Goal: Task Accomplishment & Management: Use online tool/utility

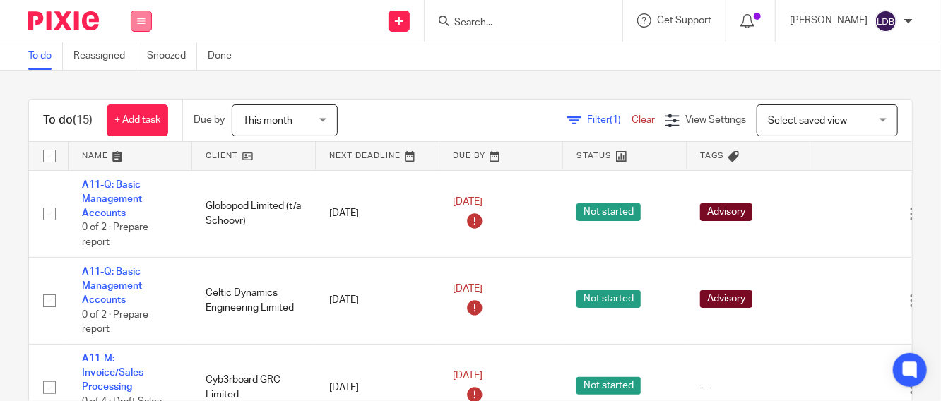
click at [145, 23] on icon at bounding box center [141, 21] width 8 height 8
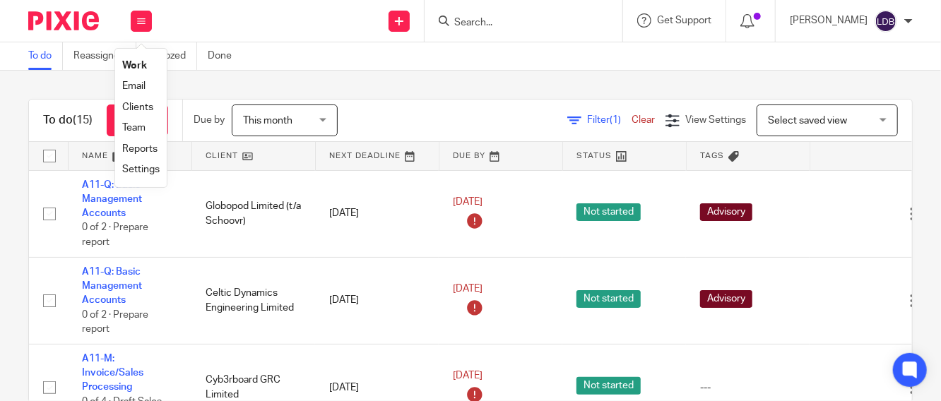
click at [150, 104] on link "Clients" at bounding box center [137, 107] width 31 height 10
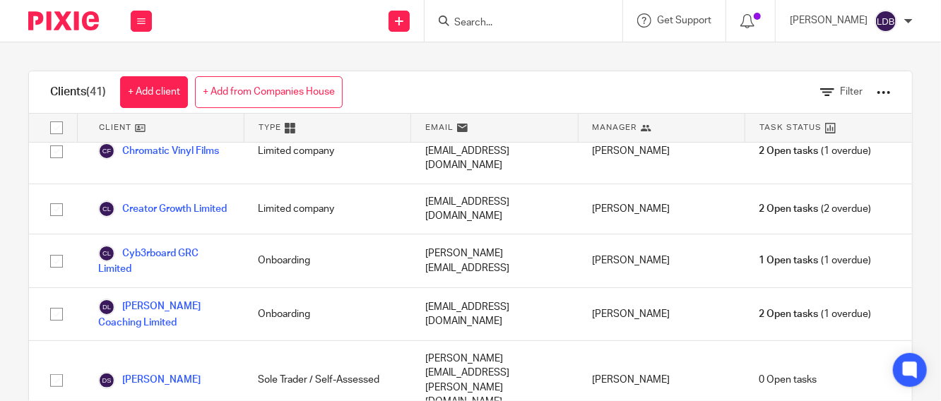
scroll to position [680, 0]
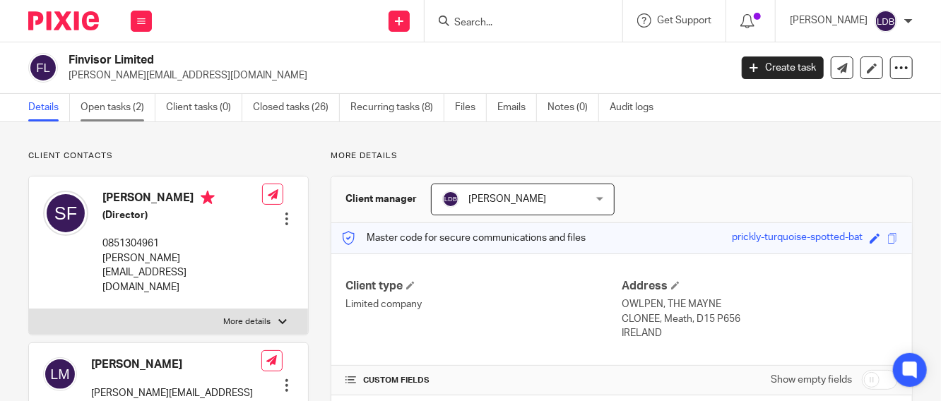
click at [135, 110] on link "Open tasks (2)" at bounding box center [118, 108] width 75 height 28
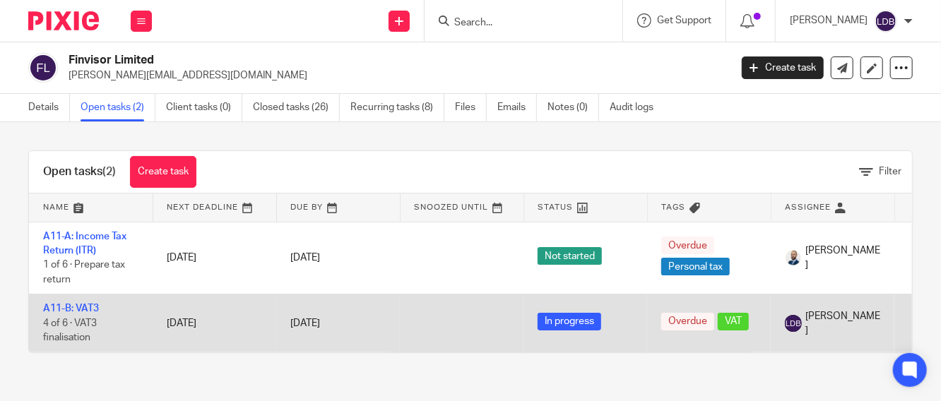
click at [73, 301] on td "A11-B: VAT3 4 of 6 · VAT3 finalisation" at bounding box center [91, 324] width 124 height 58
click at [56, 307] on link "A11-B: VAT3" at bounding box center [71, 309] width 56 height 10
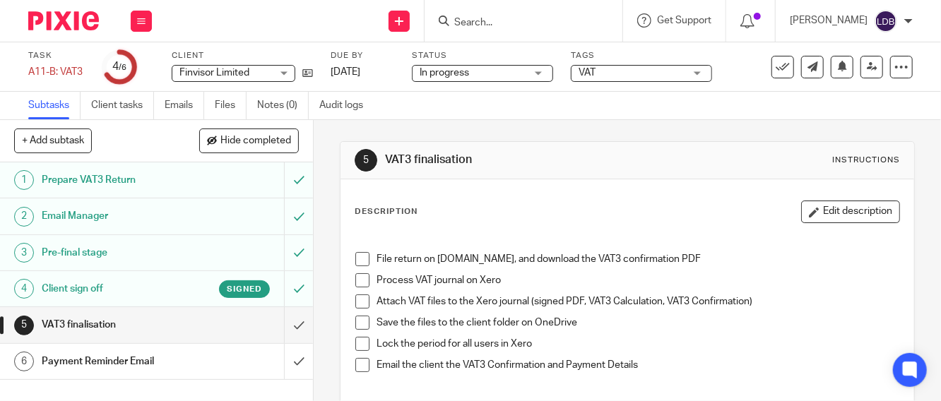
click at [355, 259] on span at bounding box center [362, 259] width 14 height 14
click at [362, 282] on span at bounding box center [362, 280] width 14 height 14
click at [355, 302] on span at bounding box center [362, 302] width 14 height 14
click at [360, 321] on span at bounding box center [362, 323] width 14 height 14
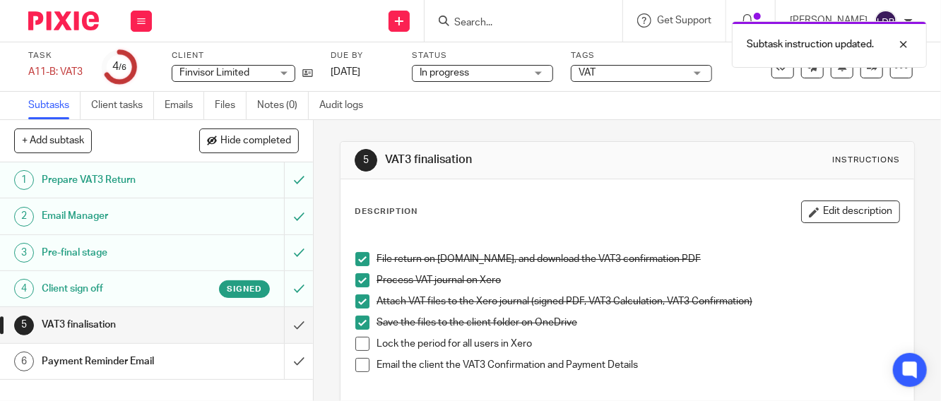
click at [356, 340] on span at bounding box center [362, 344] width 14 height 14
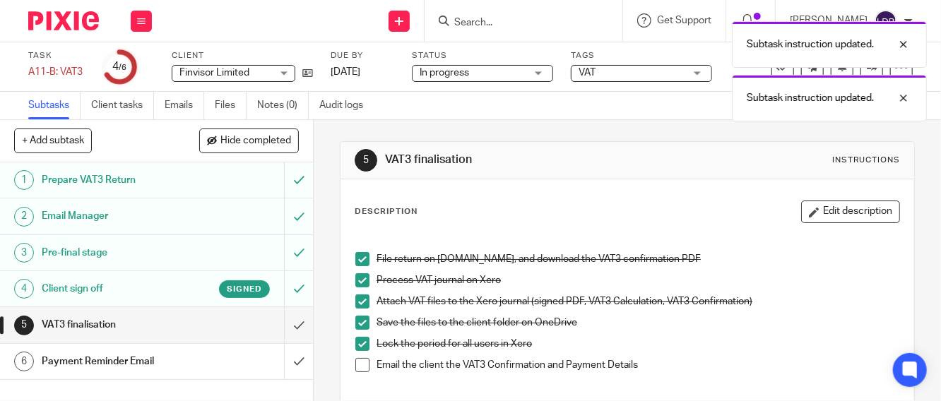
click at [360, 363] on span at bounding box center [362, 365] width 14 height 14
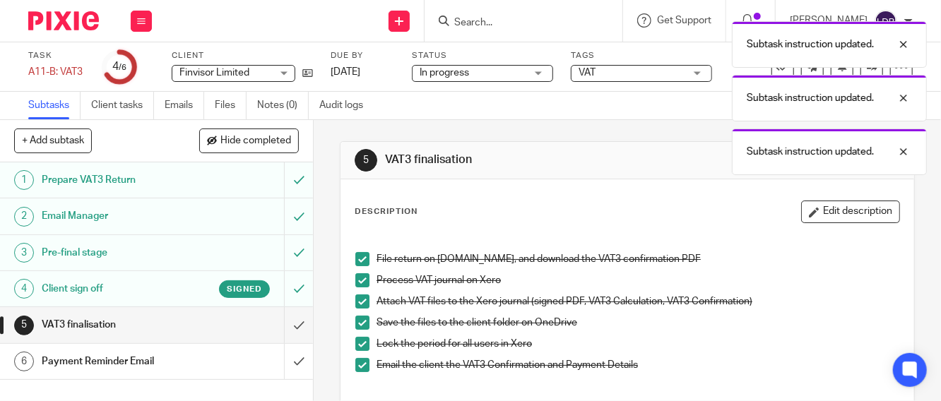
click at [226, 355] on div "Payment Reminder Email" at bounding box center [156, 361] width 228 height 21
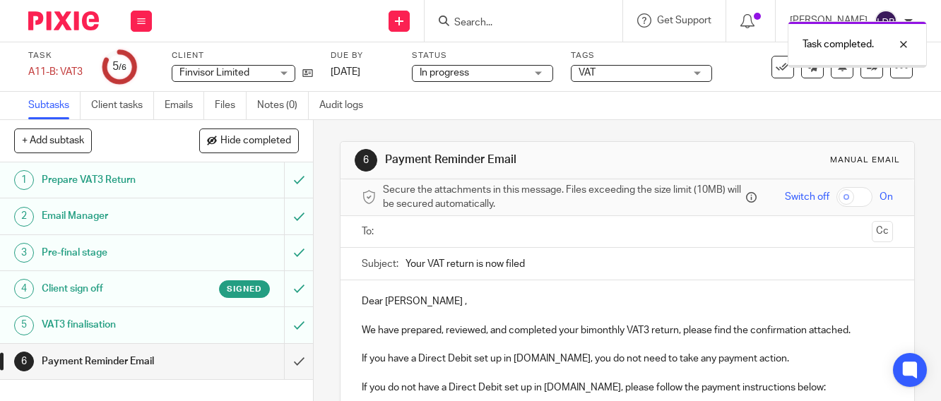
click at [240, 360] on div "Payment Reminder Email" at bounding box center [156, 361] width 228 height 21
click at [407, 233] on input "text" at bounding box center [627, 232] width 478 height 16
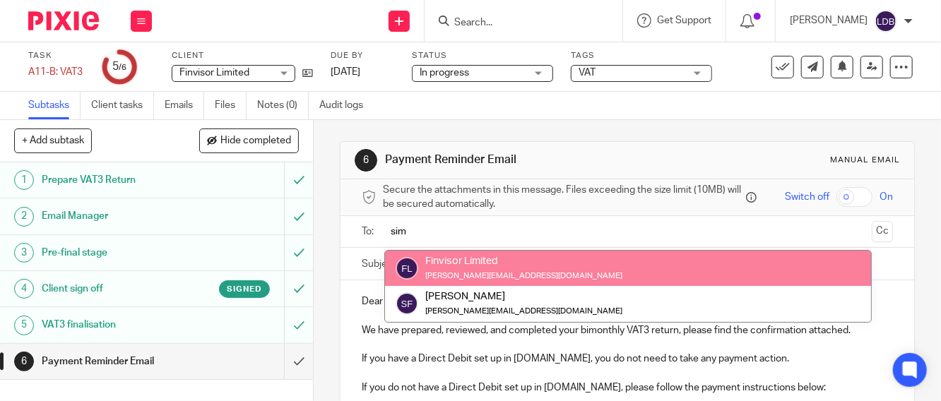
type input "sim"
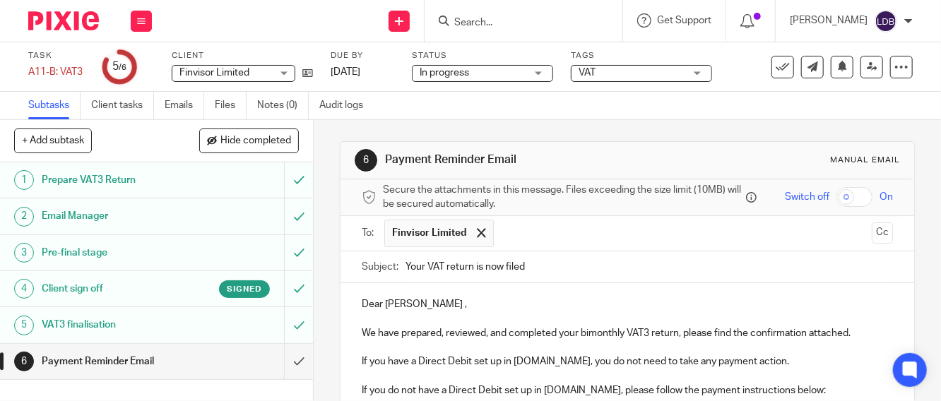
click at [405, 269] on input "Your VAT return is now filed" at bounding box center [648, 267] width 487 height 32
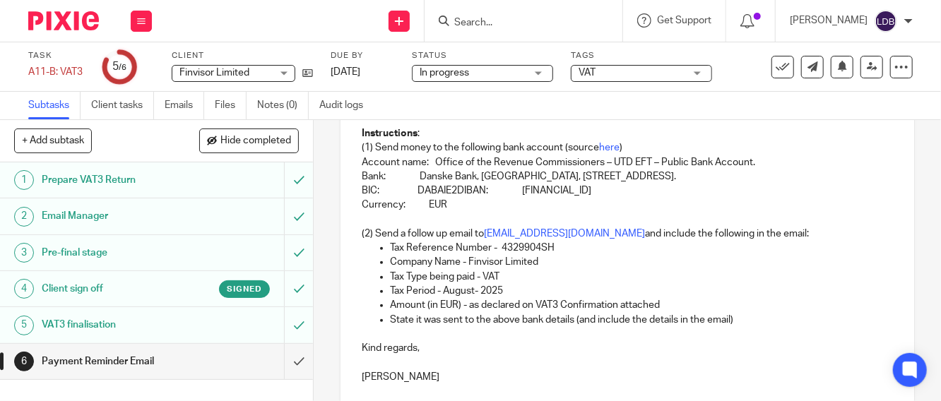
scroll to position [453, 0]
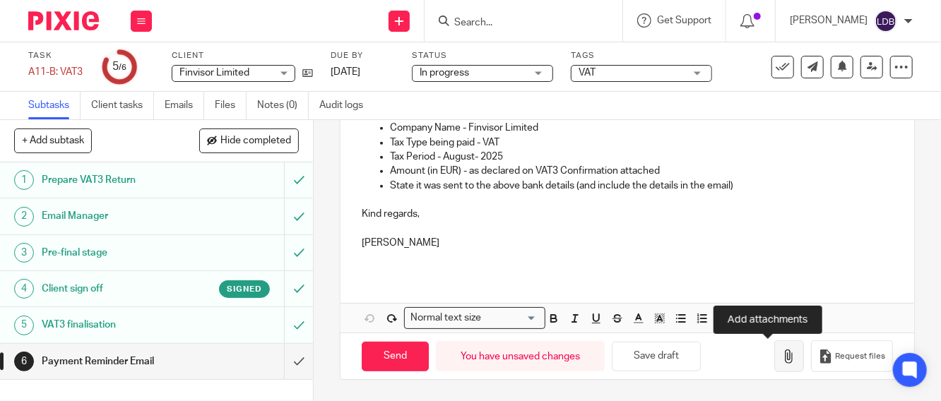
type input "FIN001 || Your VAT return is now filed 2025-08"
click at [782, 357] on icon "button" at bounding box center [789, 357] width 14 height 14
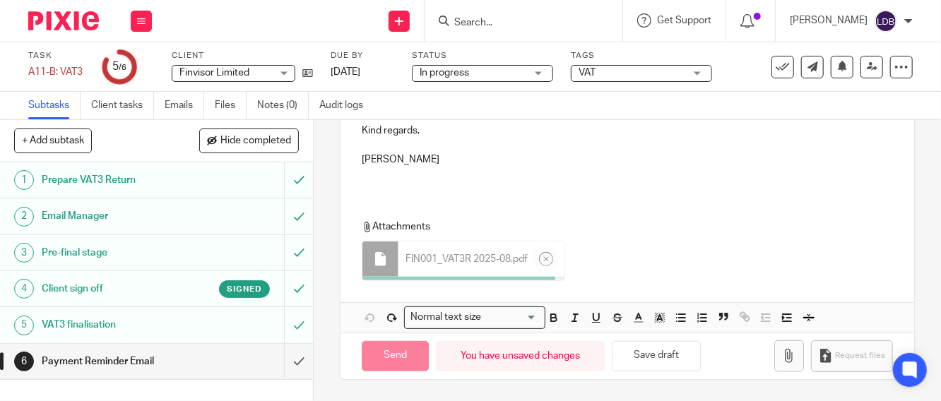
scroll to position [533, 0]
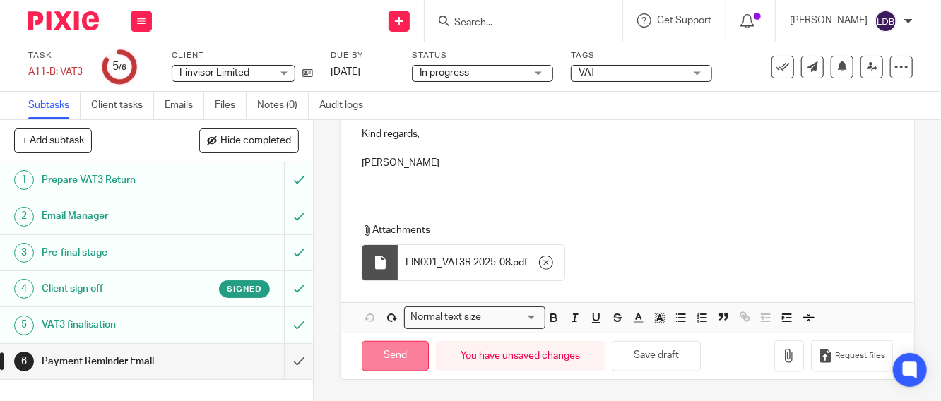
click at [381, 355] on input "Send" at bounding box center [395, 356] width 67 height 30
type input "Sent"
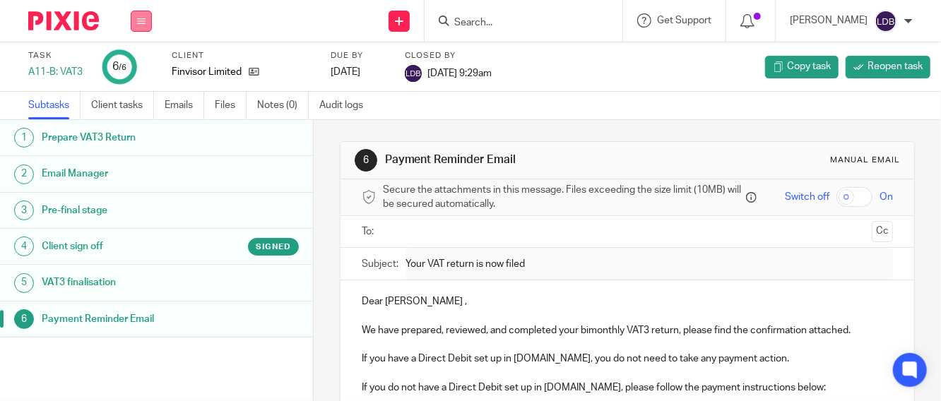
click at [143, 12] on button at bounding box center [141, 21] width 21 height 21
click at [139, 107] on link "Clients" at bounding box center [137, 107] width 31 height 10
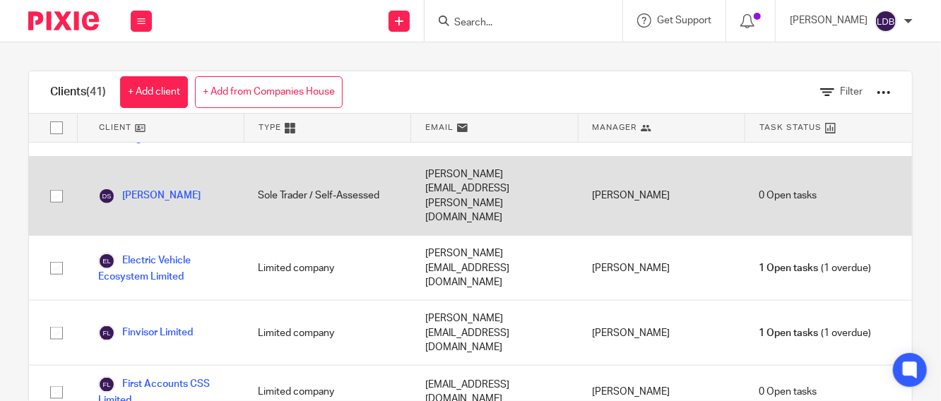
scroll to position [837, 0]
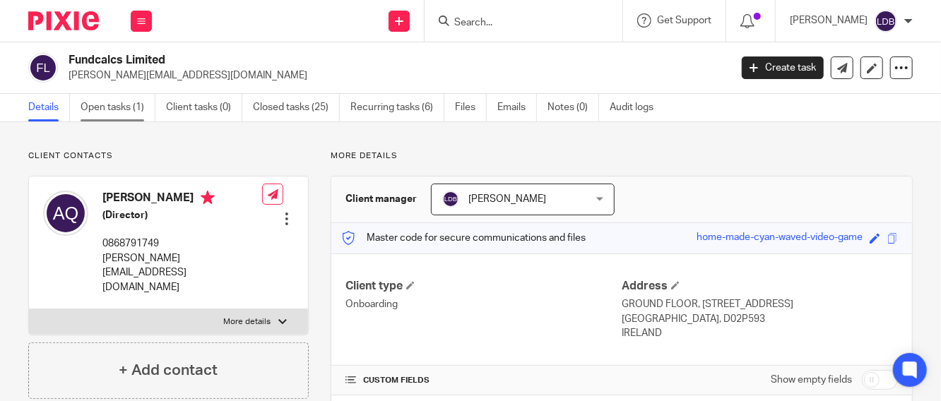
click at [109, 107] on link "Open tasks (1)" at bounding box center [118, 108] width 75 height 28
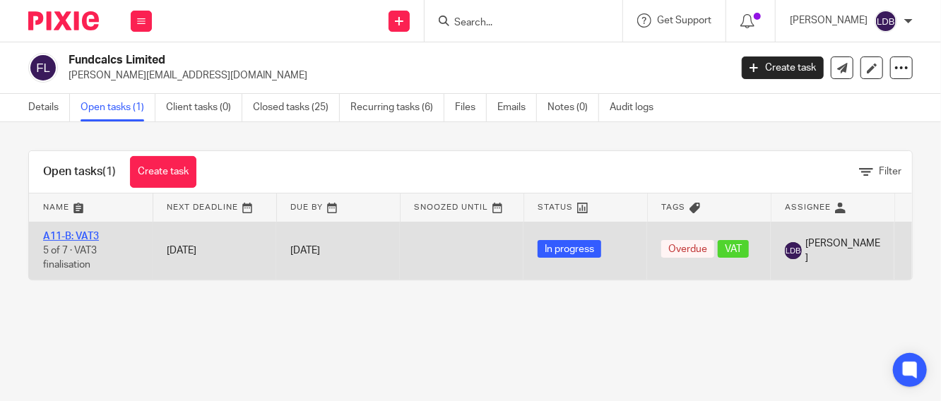
click at [81, 235] on link "A11-B: VAT3" at bounding box center [71, 237] width 56 height 10
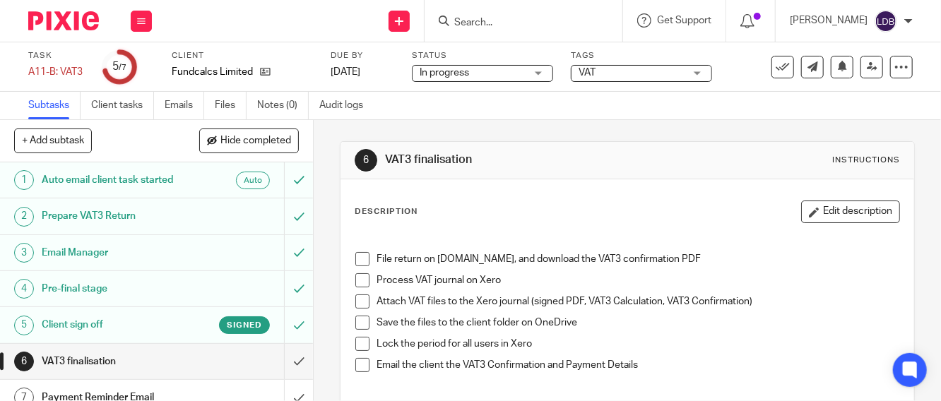
click at [360, 256] on span at bounding box center [362, 259] width 14 height 14
click at [355, 282] on span at bounding box center [362, 280] width 14 height 14
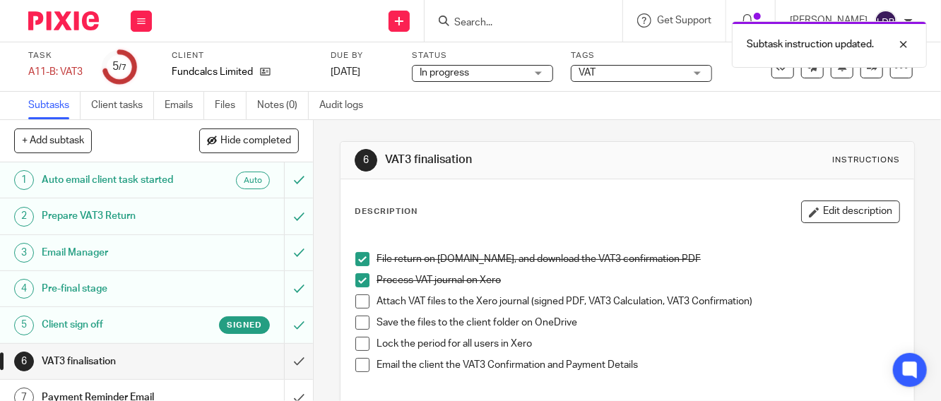
click at [360, 298] on span at bounding box center [362, 302] width 14 height 14
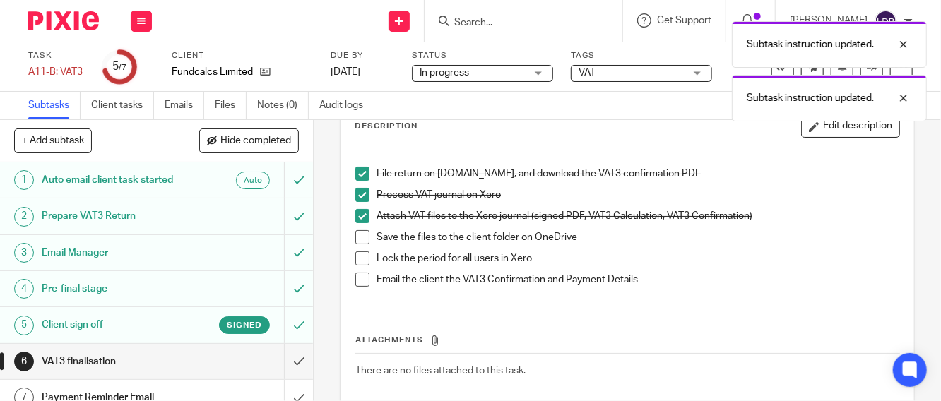
scroll to position [105, 0]
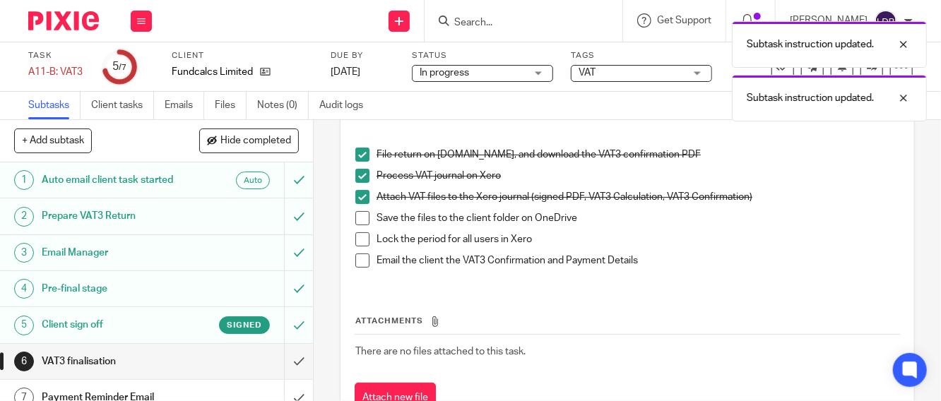
click at [357, 219] on span at bounding box center [362, 218] width 14 height 14
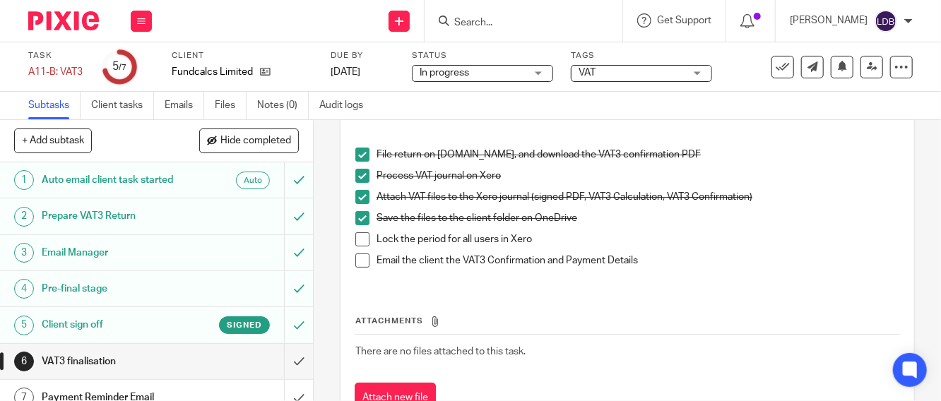
drag, startPoint x: 360, startPoint y: 239, endPoint x: 326, endPoint y: 262, distance: 41.1
click at [360, 239] on span at bounding box center [362, 239] width 14 height 14
click at [357, 260] on span at bounding box center [362, 261] width 14 height 14
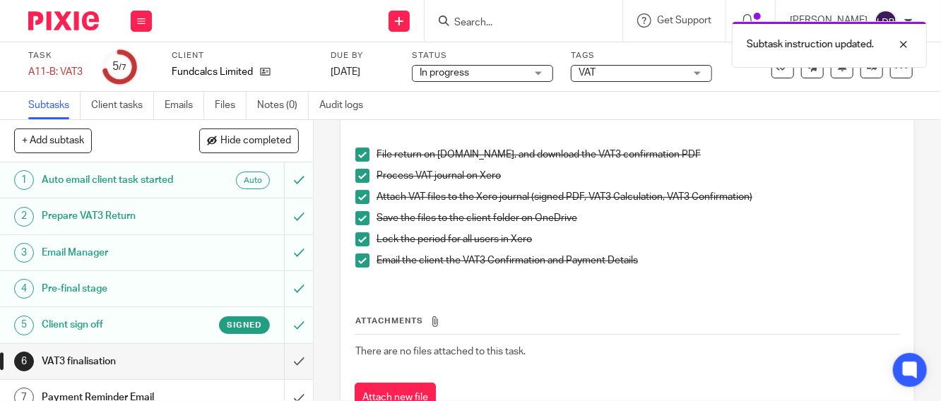
scroll to position [160, 0]
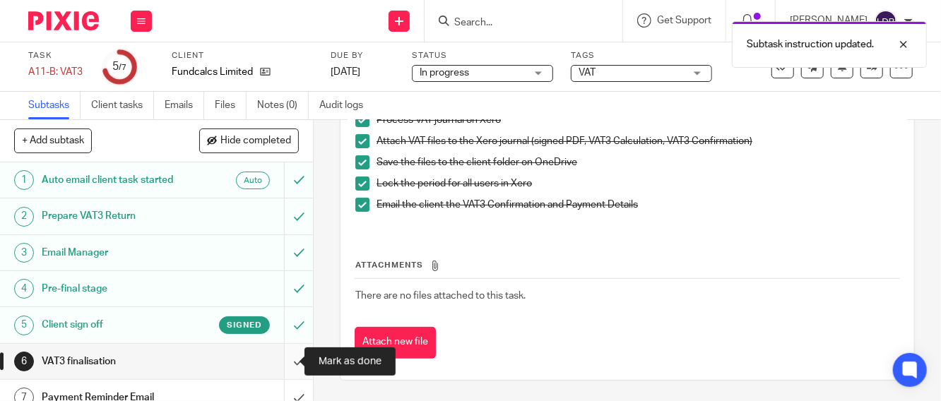
click at [284, 355] on input "submit" at bounding box center [156, 361] width 313 height 35
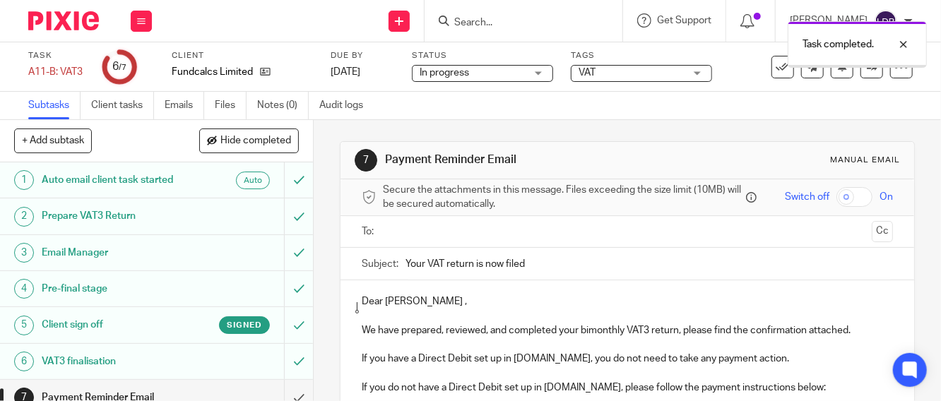
scroll to position [15, 0]
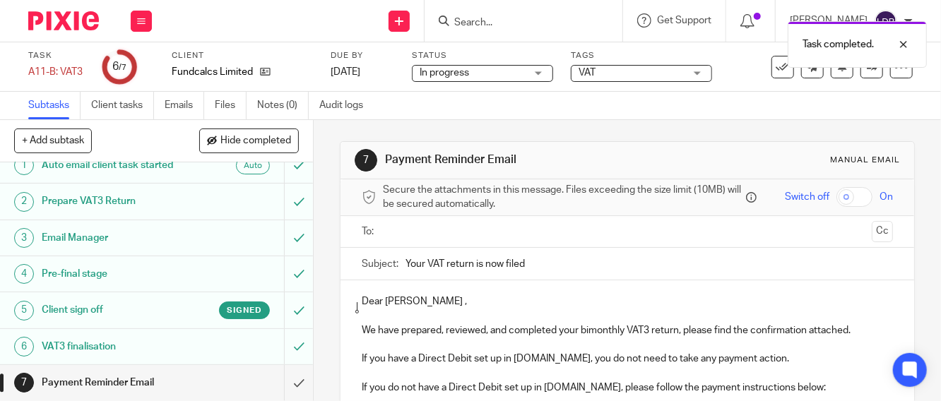
click at [384, 235] on ul at bounding box center [627, 231] width 487 height 23
click at [389, 237] on input "text" at bounding box center [627, 232] width 478 height 16
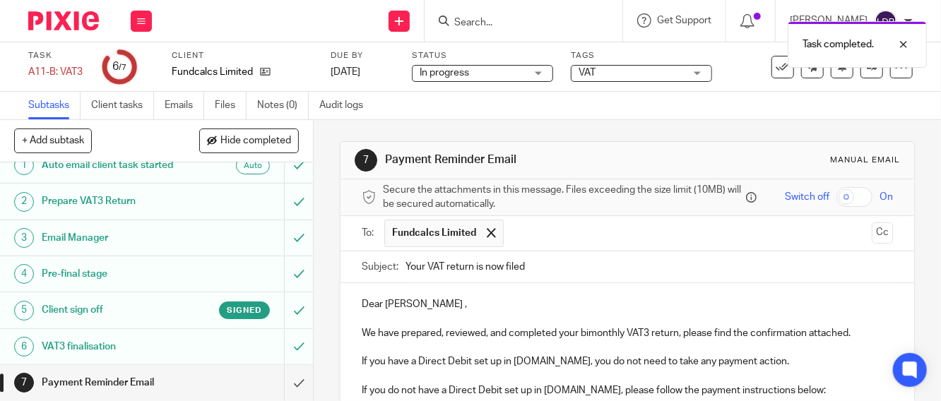
click at [405, 269] on input "Your VAT return is now filed" at bounding box center [648, 267] width 487 height 32
click at [568, 272] on input "FUN001 || Your VAT return is now filed" at bounding box center [648, 267] width 487 height 32
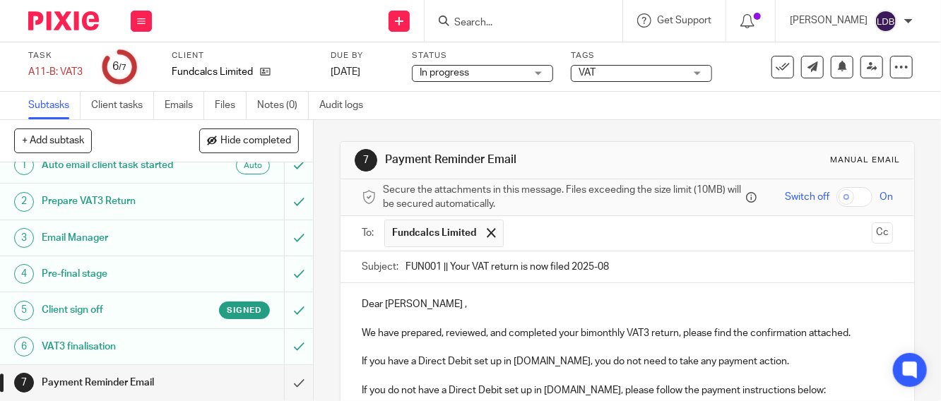
type input "FUN001 || Your VAT return is now filed 2025-08"
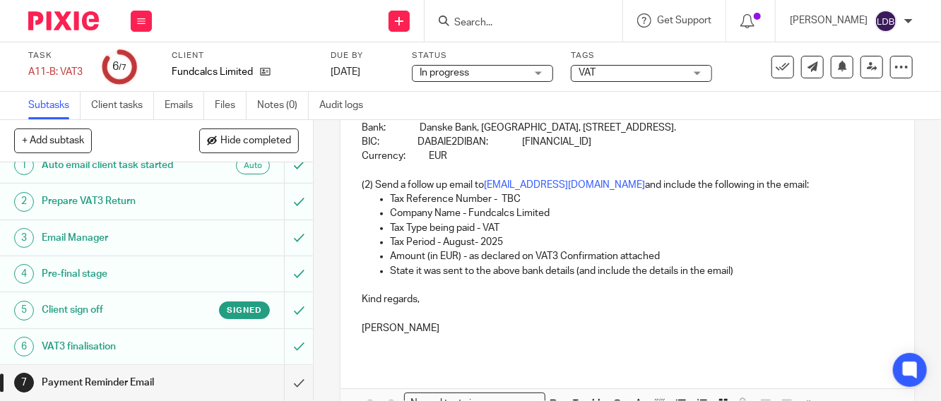
scroll to position [453, 0]
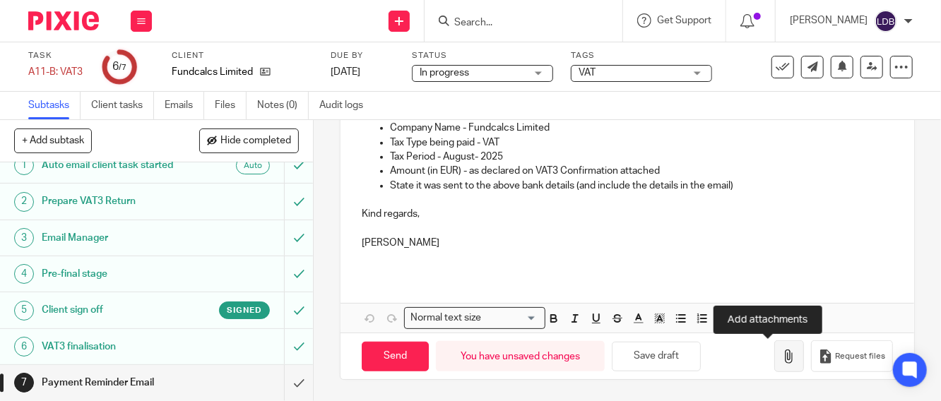
click at [774, 364] on button "button" at bounding box center [789, 356] width 30 height 32
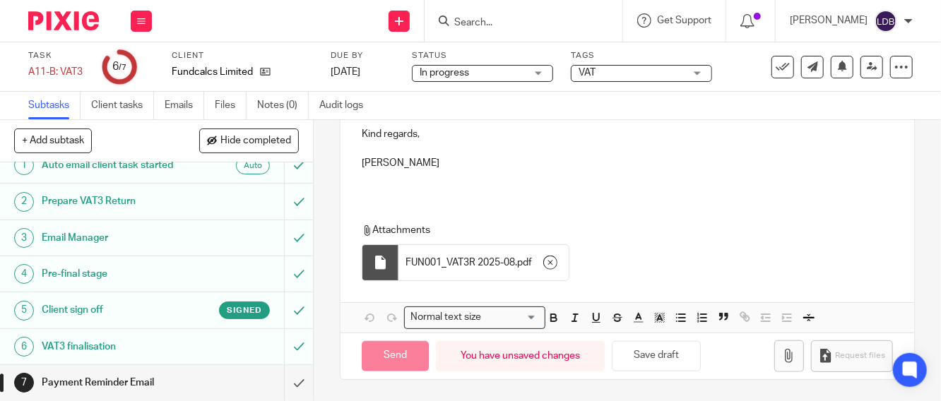
scroll to position [533, 0]
click at [410, 360] on input "Send" at bounding box center [395, 356] width 67 height 30
type input "Sent"
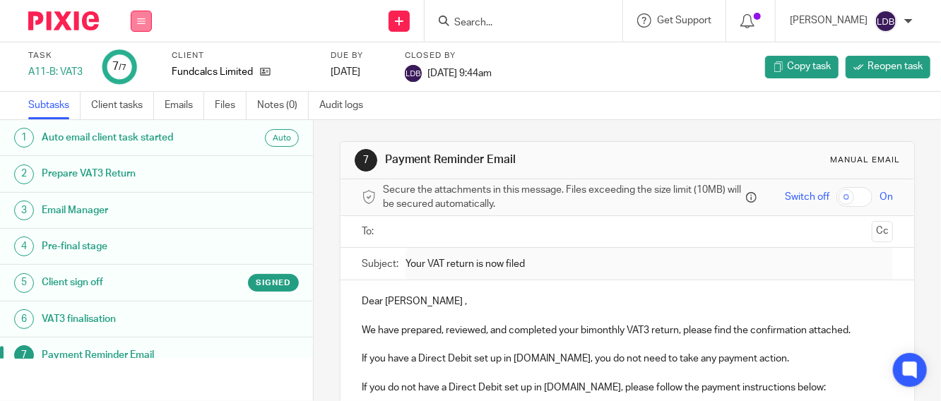
click at [146, 22] on button at bounding box center [141, 21] width 21 height 21
click at [136, 102] on link "Clients" at bounding box center [137, 107] width 31 height 10
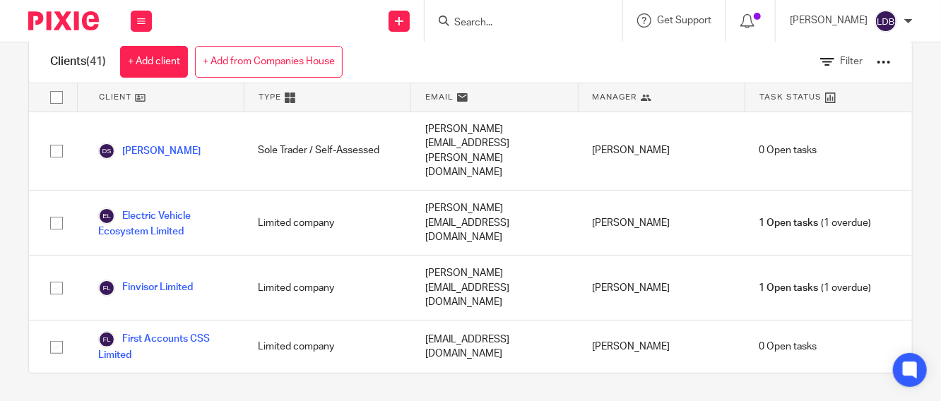
scroll to position [837, 0]
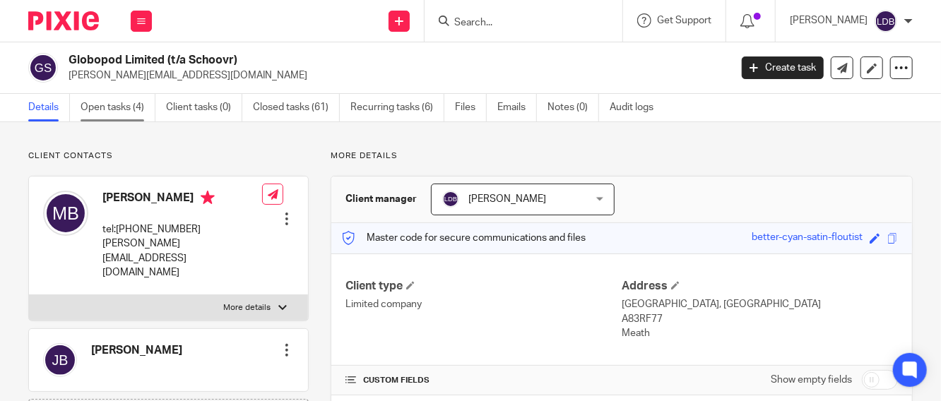
click at [88, 107] on link "Open tasks (4)" at bounding box center [118, 108] width 75 height 28
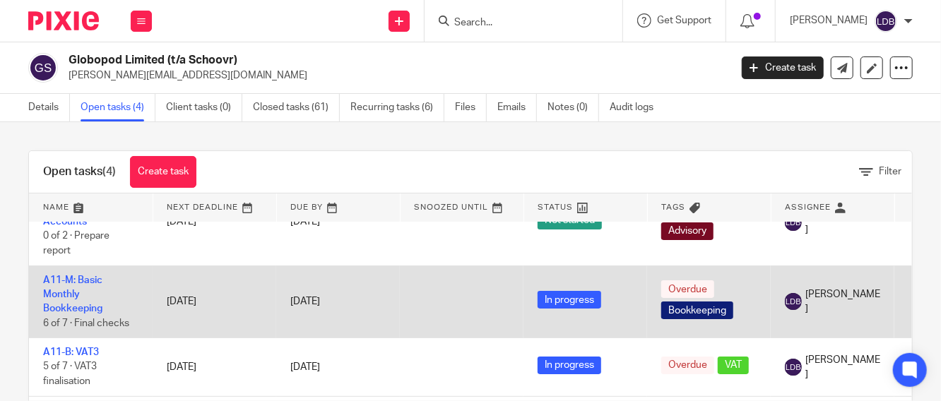
scroll to position [54, 0]
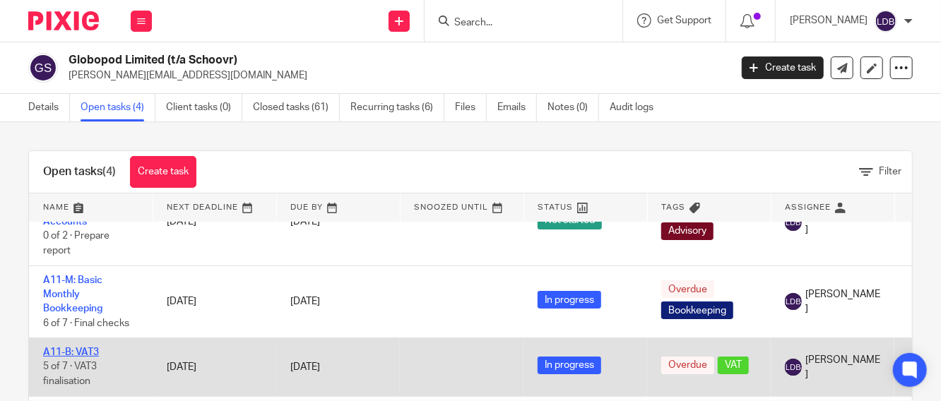
click at [81, 348] on link "A11-B: VAT3" at bounding box center [71, 353] width 56 height 10
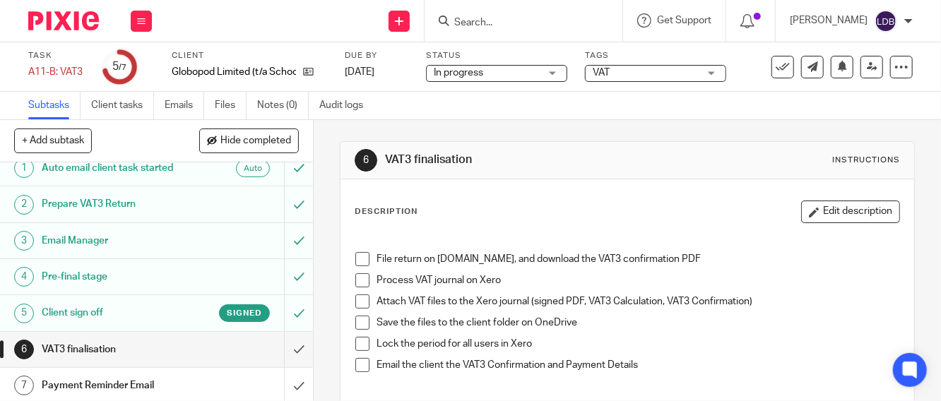
scroll to position [15, 0]
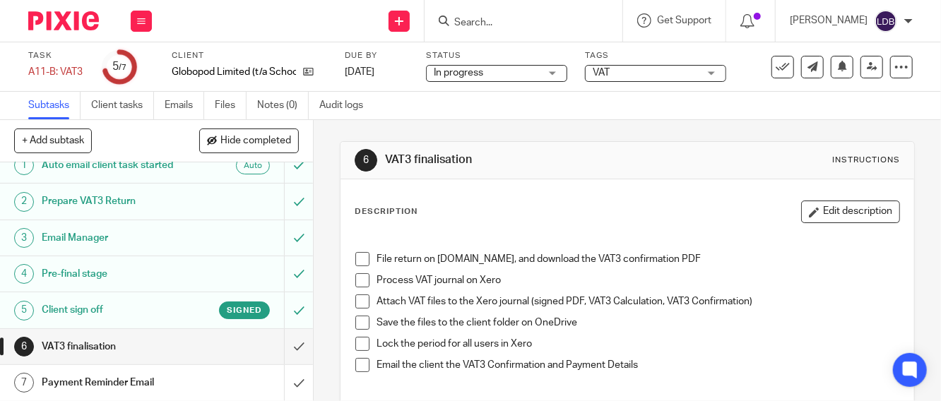
click at [151, 314] on h1 "Client sign off" at bounding box center [118, 309] width 153 height 21
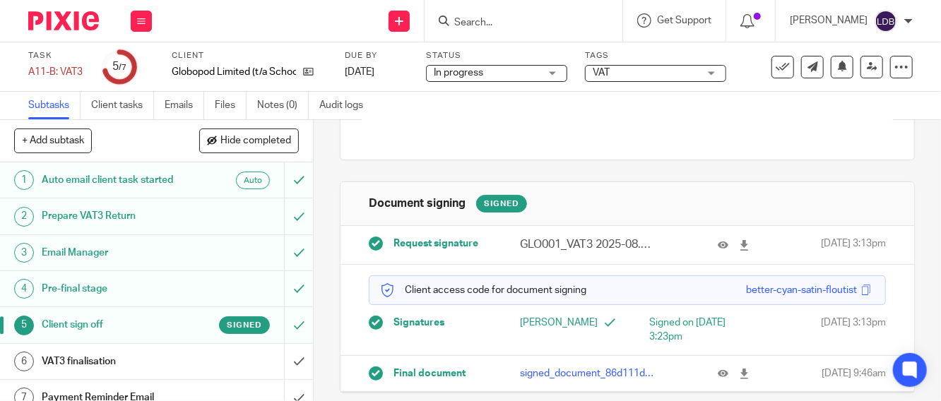
scroll to position [144, 0]
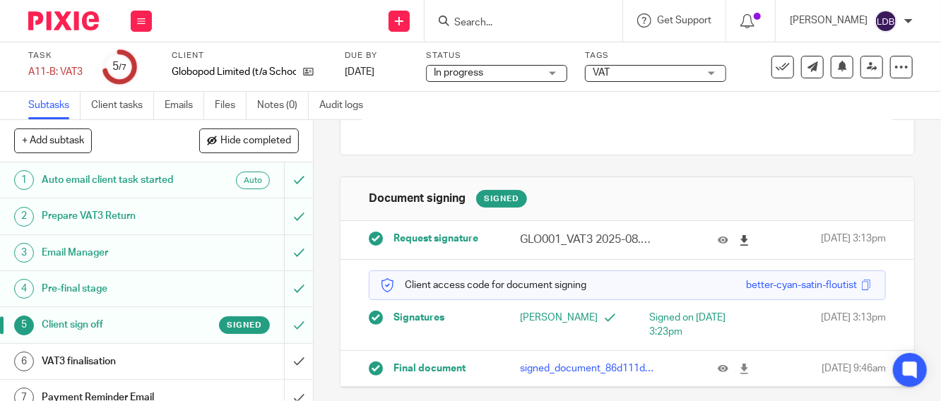
click at [739, 241] on icon at bounding box center [744, 240] width 11 height 11
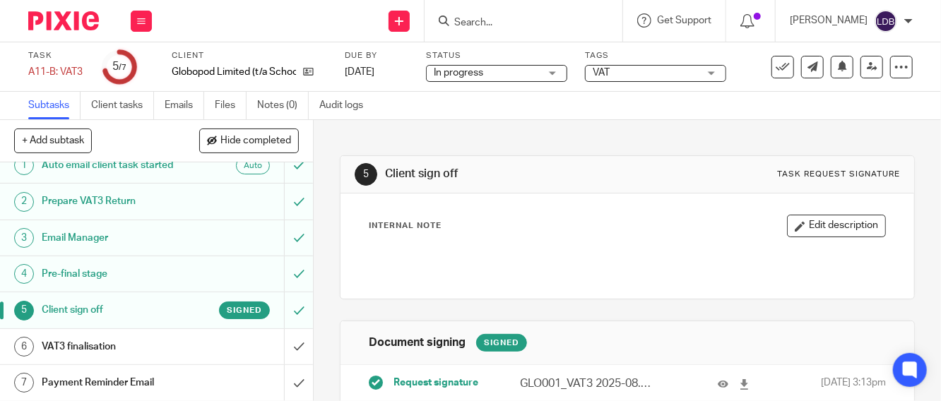
scroll to position [144, 0]
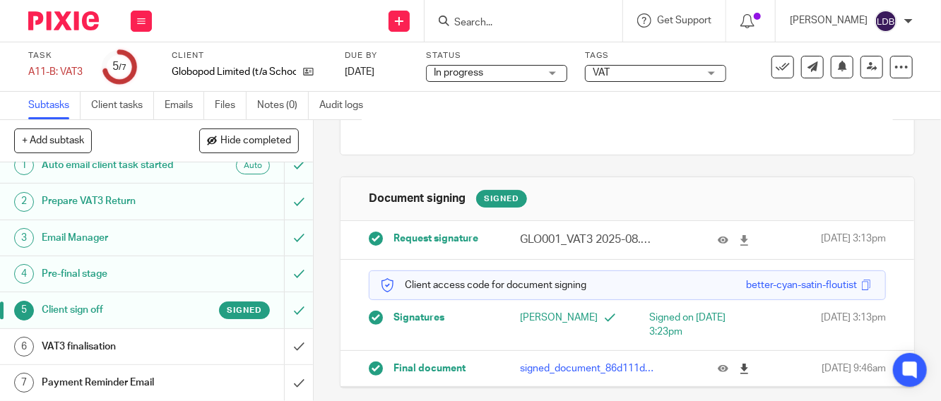
click at [739, 368] on icon at bounding box center [744, 369] width 11 height 11
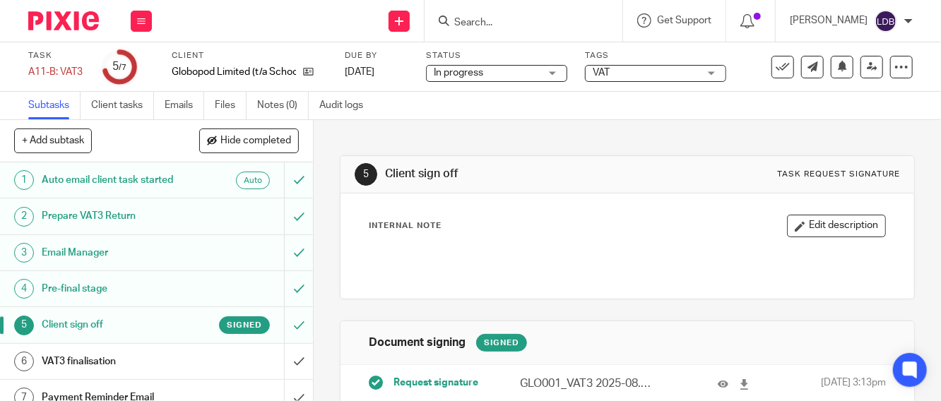
click at [115, 361] on h1 "VAT3 finalisation" at bounding box center [118, 361] width 153 height 21
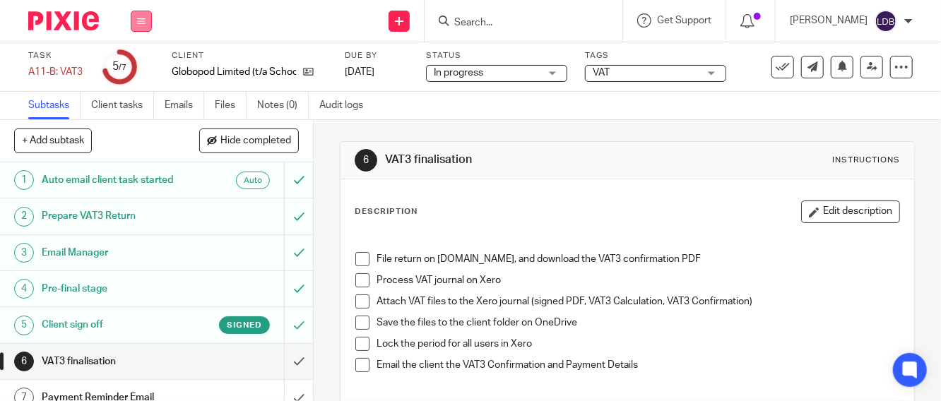
click at [142, 17] on icon at bounding box center [141, 21] width 8 height 8
click at [146, 109] on link "Clients" at bounding box center [137, 107] width 31 height 10
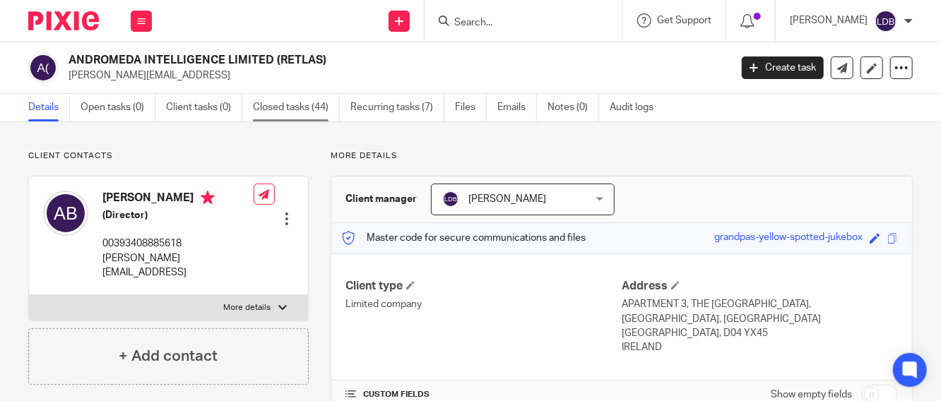
click at [283, 115] on link "Closed tasks (44)" at bounding box center [296, 108] width 87 height 28
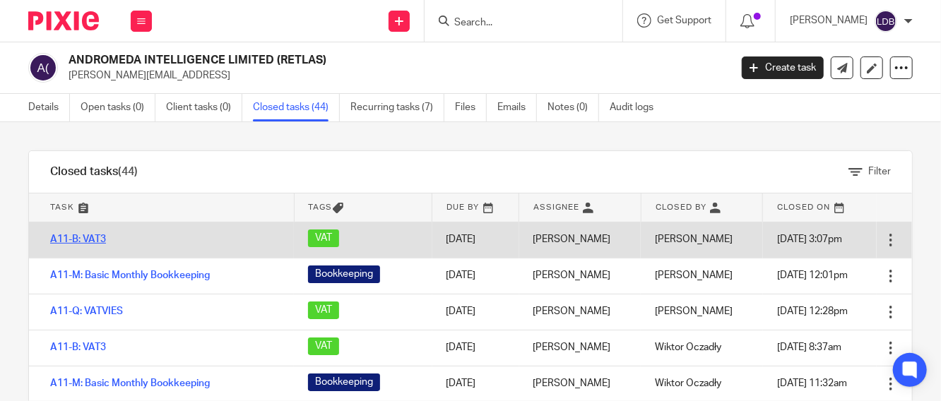
click at [74, 243] on link "A11-B: VAT3" at bounding box center [78, 240] width 56 height 10
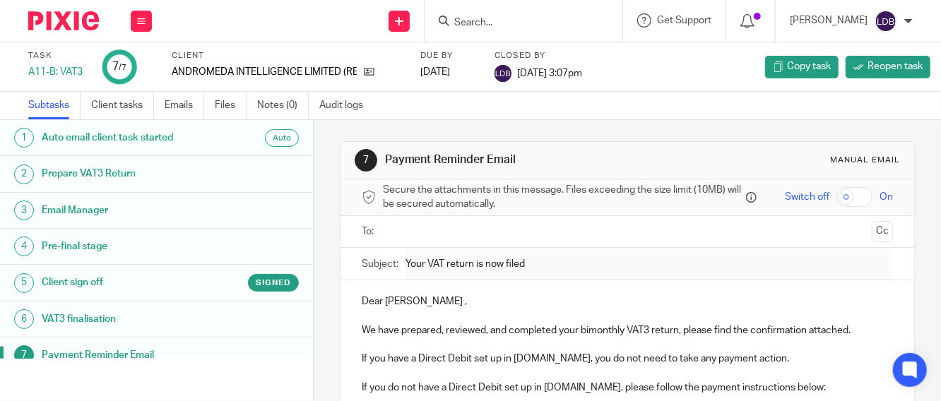
click at [136, 283] on h1 "Client sign off" at bounding box center [128, 282] width 172 height 21
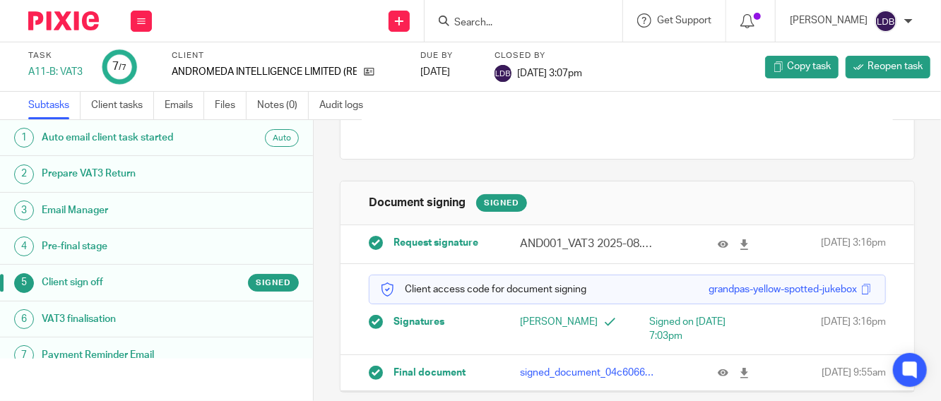
scroll to position [144, 0]
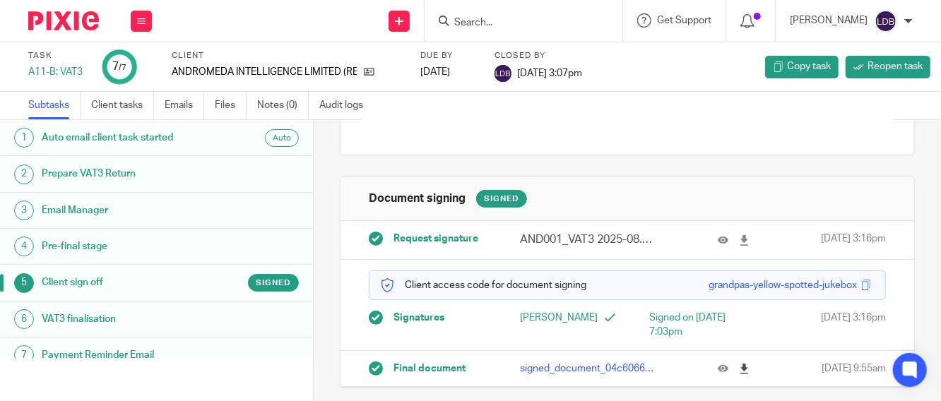
click at [739, 370] on icon at bounding box center [744, 369] width 11 height 11
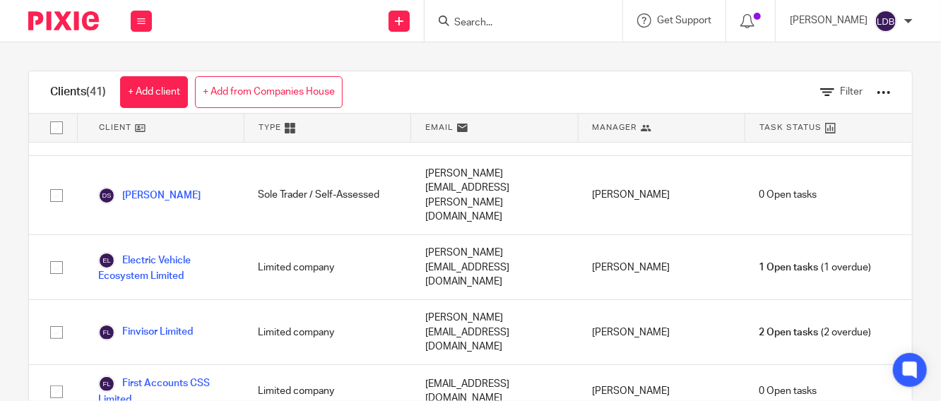
scroll to position [889, 0]
